Goal: Task Accomplishment & Management: Manage account settings

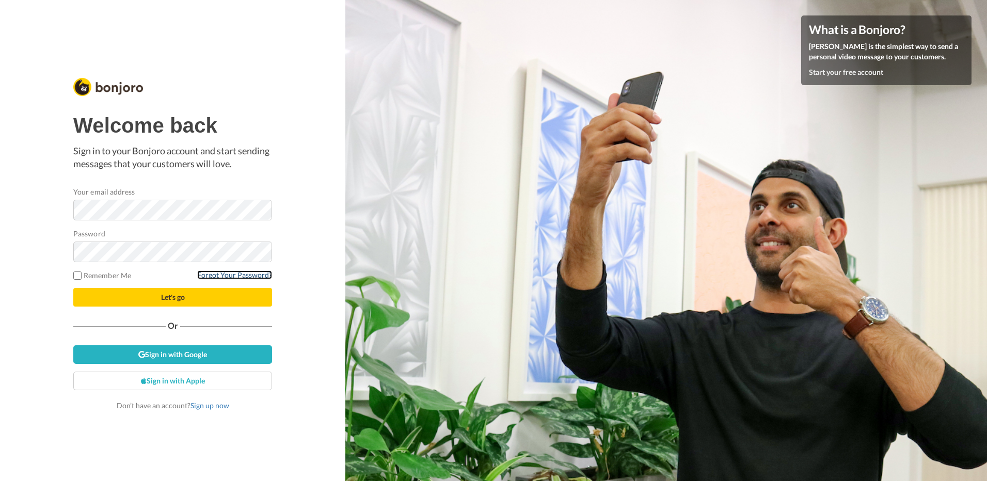
click at [262, 277] on link "Forgot Your Password?" at bounding box center [234, 274] width 75 height 9
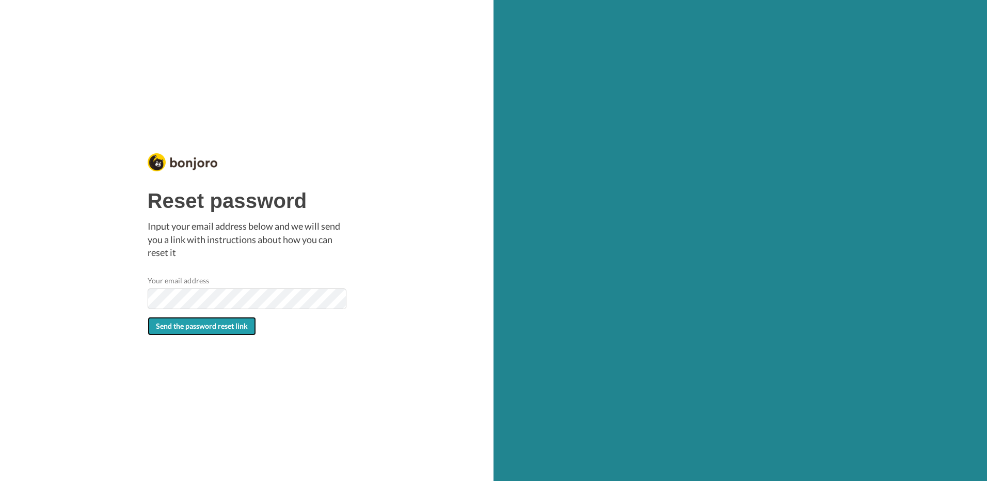
click at [212, 328] on span "Send the password reset link" at bounding box center [202, 326] width 92 height 9
